Goal: Information Seeking & Learning: Learn about a topic

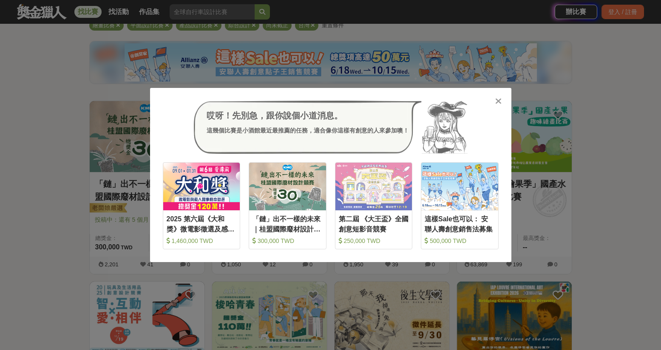
click at [501, 96] on div "哎呀！先別急，跟你說個小道消息。 這幾個比賽是小酒館最近最推薦的任務，適合像你這樣有創意的人來參加噢！ 收藏 2025 第六屆《大和獎》微電影徵選及感人實事分…" at bounding box center [330, 175] width 361 height 175
click at [497, 101] on icon at bounding box center [498, 101] width 6 height 9
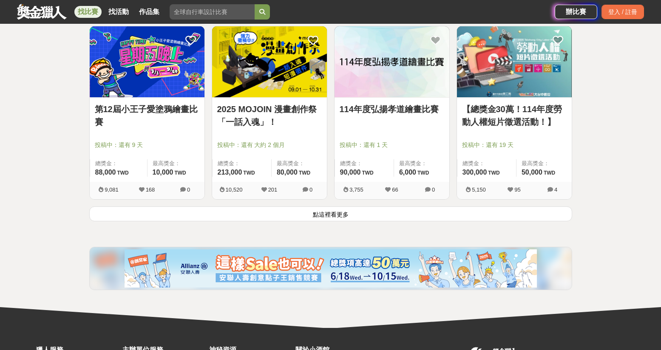
scroll to position [1063, 0]
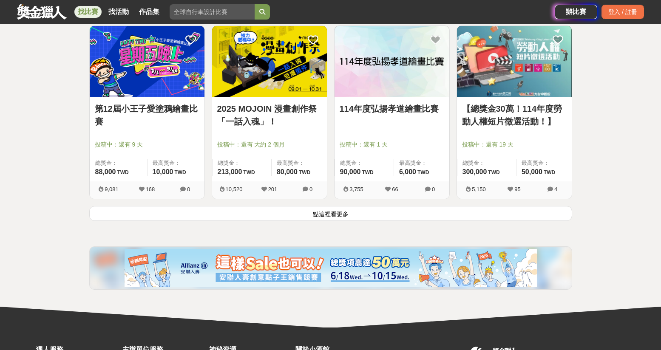
click at [379, 212] on button "點這裡看更多" at bounding box center [330, 213] width 483 height 15
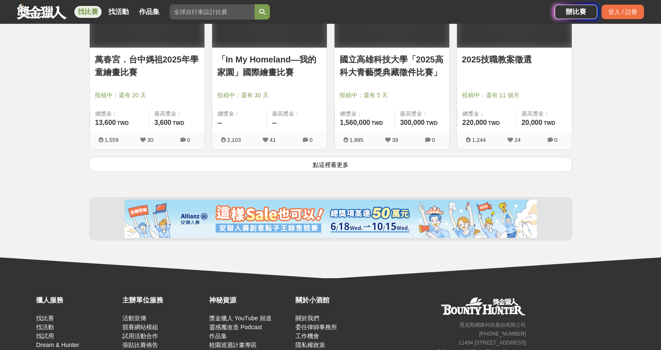
scroll to position [2169, 0]
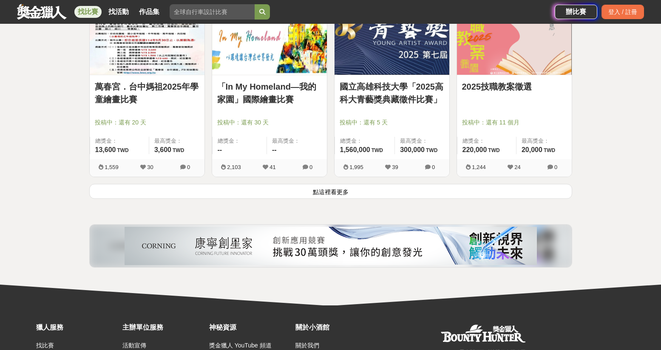
click at [380, 190] on button "點這裡看更多" at bounding box center [330, 191] width 483 height 15
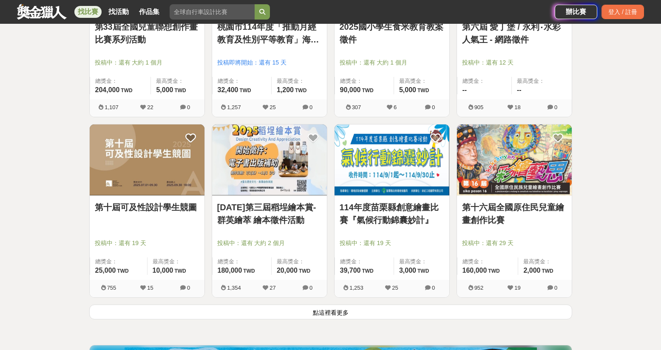
scroll to position [3147, 0]
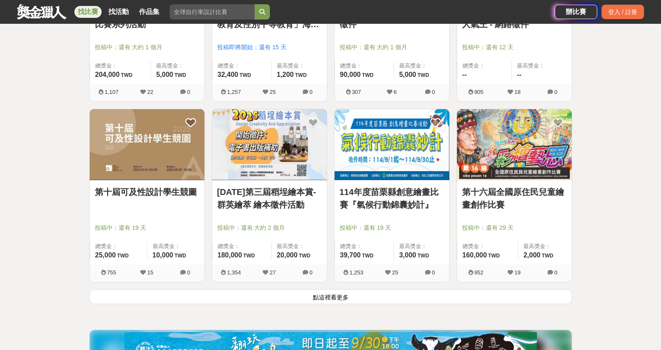
click at [344, 300] on button "點這裡看更多" at bounding box center [330, 297] width 483 height 15
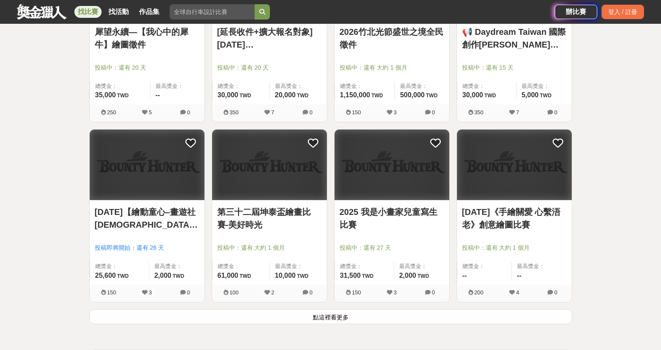
scroll to position [4253, 0]
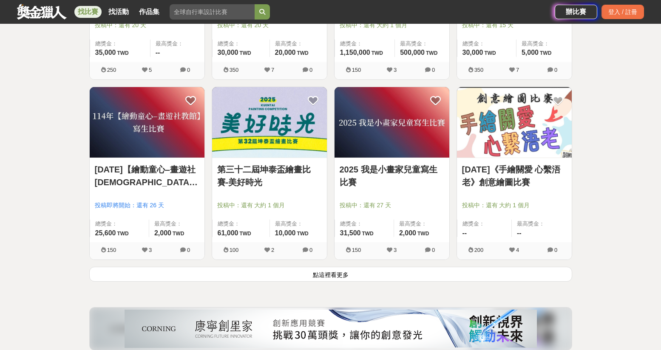
click at [320, 272] on button "點這裡看更多" at bounding box center [330, 274] width 483 height 15
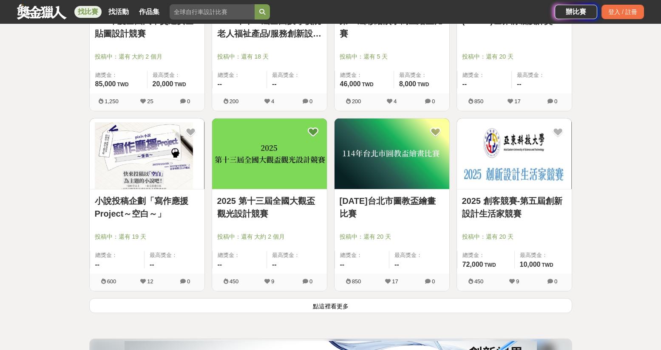
scroll to position [5320, 0]
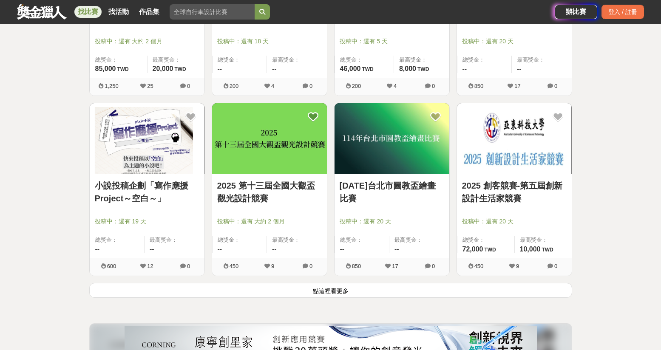
click at [329, 290] on button "點這裡看更多" at bounding box center [330, 290] width 483 height 15
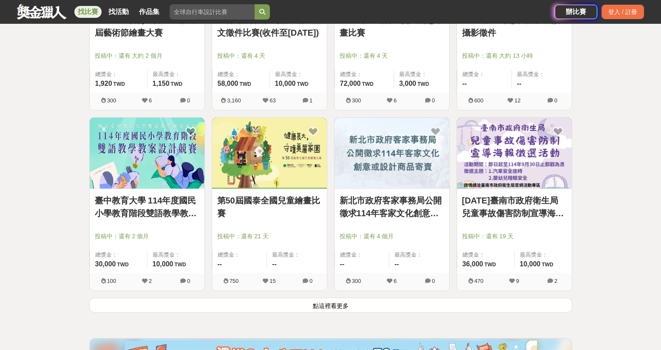
scroll to position [6426, 0]
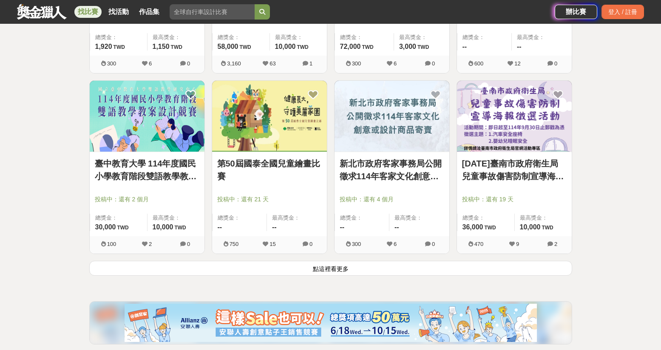
click at [380, 273] on button "點這裡看更多" at bounding box center [330, 268] width 483 height 15
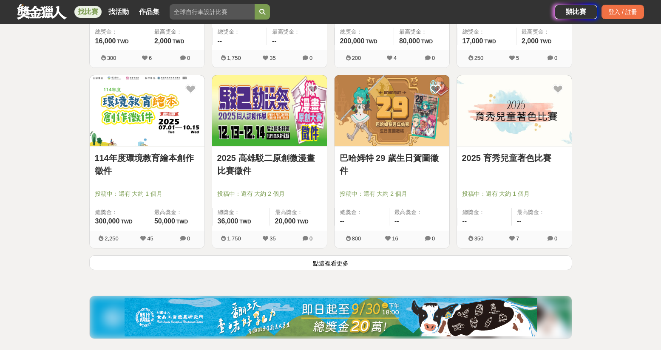
scroll to position [7530, 0]
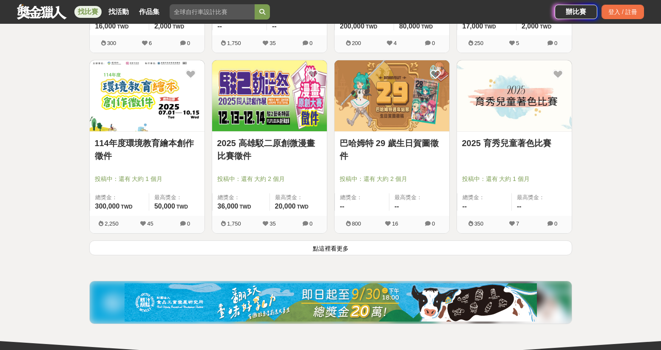
click at [348, 250] on button "點這裡看更多" at bounding box center [330, 248] width 483 height 15
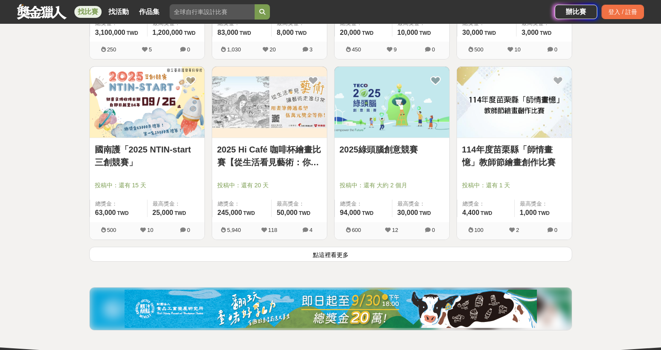
scroll to position [8636, 0]
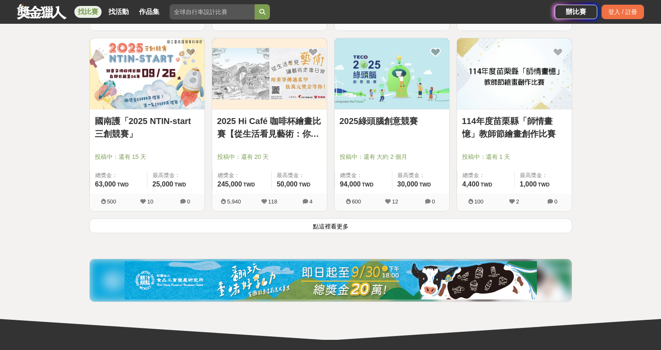
click at [327, 226] on button "點這裡看更多" at bounding box center [330, 226] width 483 height 15
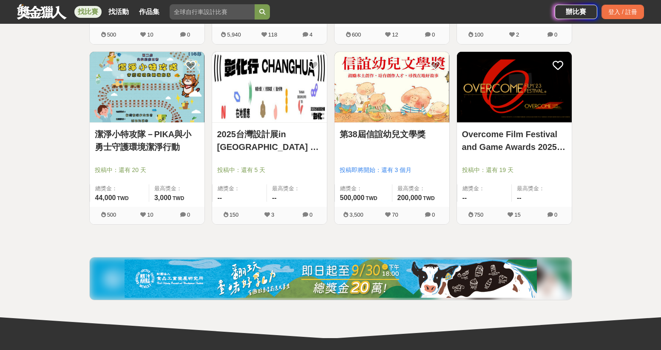
scroll to position [8783, 0]
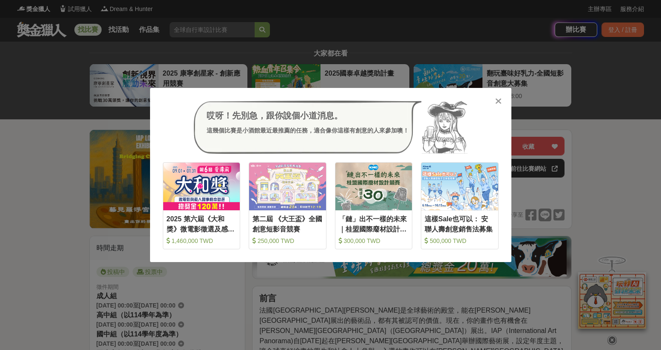
click at [495, 101] on div at bounding box center [499, 101] width 9 height 9
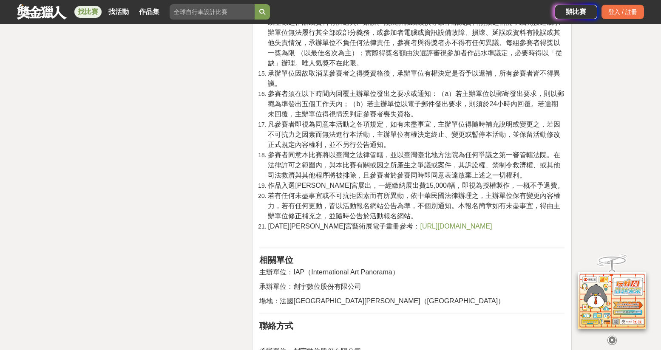
scroll to position [1659, 0]
